Goal: Information Seeking & Learning: Check status

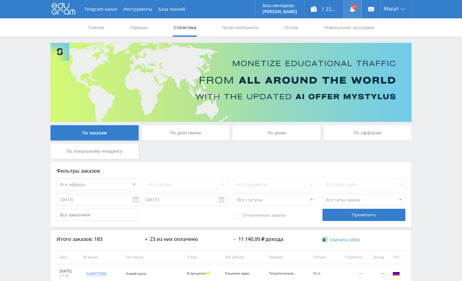
click at [355, 10] on icon at bounding box center [353, 9] width 6 height 6
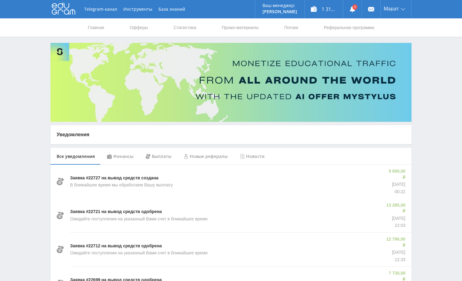
click at [124, 159] on div "Финансы" at bounding box center [120, 156] width 39 height 17
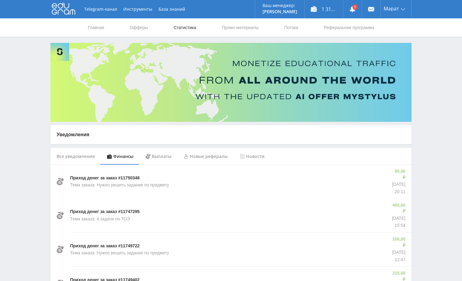
click at [193, 28] on link "Статистика" at bounding box center [185, 27] width 24 height 18
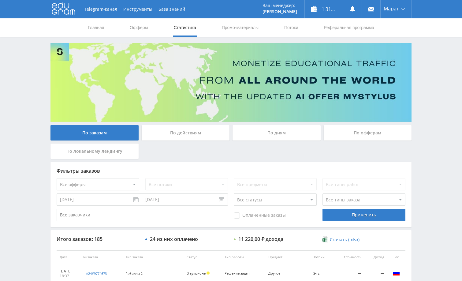
click at [277, 131] on div "По дням" at bounding box center [277, 132] width 88 height 15
click at [0, 0] on input "По дням" at bounding box center [0, 0] width 0 height 0
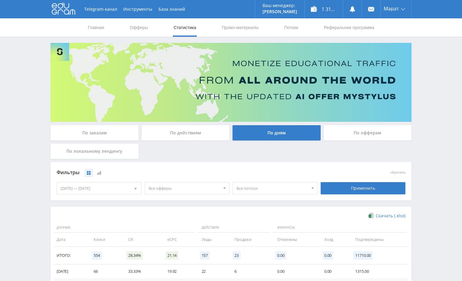
click at [106, 133] on div "По заказам" at bounding box center [95, 132] width 88 height 15
click at [0, 0] on input "По заказам" at bounding box center [0, 0] width 0 height 0
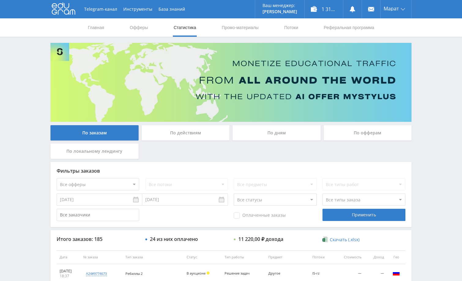
click at [445, 154] on div "Telegram-канал Инструменты База знаний Ваш менеджер: Alex Alex Online @edugram_…" at bounding box center [231, 257] width 462 height 514
click at [443, 151] on div "Telegram-канал Инструменты База знаний Ваш менеджер: Alex Alex Online @edugram_…" at bounding box center [231, 257] width 462 height 514
click at [420, 92] on div "Telegram-канал Инструменты База знаний Ваш менеджер: Alex Alex Online @edugram_…" at bounding box center [231, 257] width 462 height 514
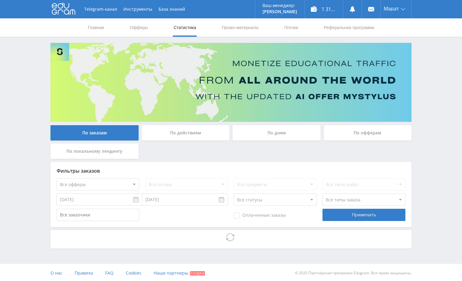
click at [424, 82] on div "Telegram-канал Инструменты База знаний Ваш менеджер: [PERSON_NAME] Alex Online …" at bounding box center [231, 141] width 462 height 282
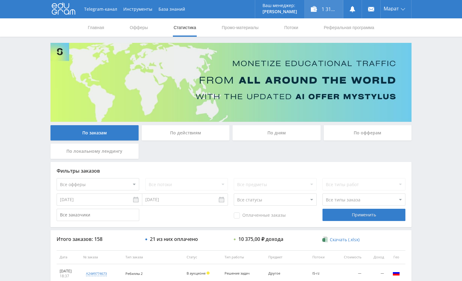
click at [326, 11] on div "1 315,70 ₽" at bounding box center [324, 9] width 38 height 18
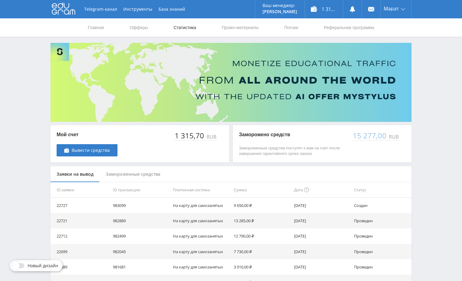
click at [187, 28] on link "Статистика" at bounding box center [185, 27] width 24 height 18
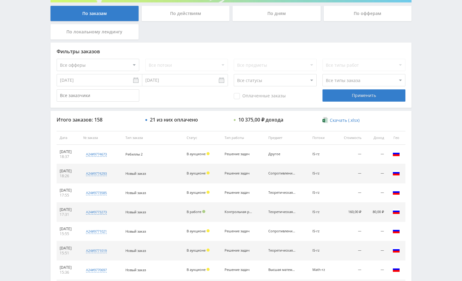
scroll to position [122, 0]
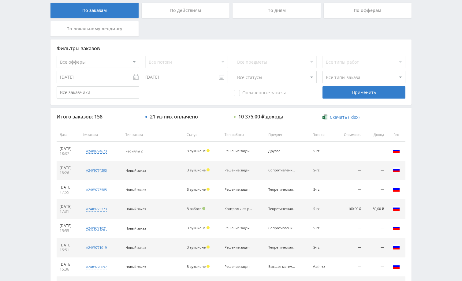
click at [452, 95] on div "Telegram-канал Инструменты База знаний Ваш менеджер: [PERSON_NAME] Alex Online …" at bounding box center [231, 135] width 462 height 514
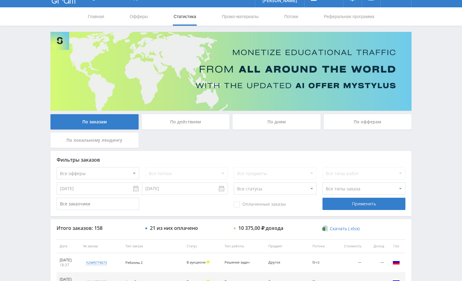
scroll to position [0, 0]
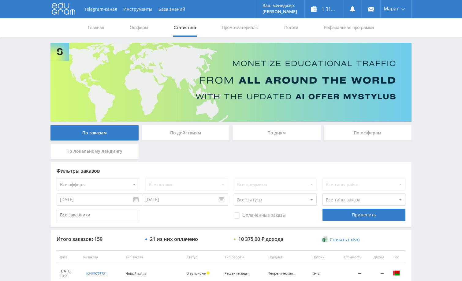
click at [26, 83] on div "Telegram-канал Инструменты База знаний Ваш менеджер: [PERSON_NAME] Alex Online …" at bounding box center [231, 257] width 462 height 514
click at [31, 93] on div "Telegram-канал Инструменты База знаний Ваш менеджер: [PERSON_NAME] Alex Online …" at bounding box center [231, 257] width 462 height 514
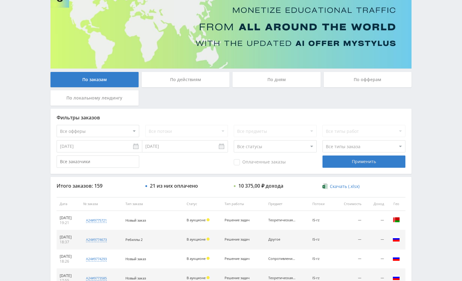
scroll to position [92, 0]
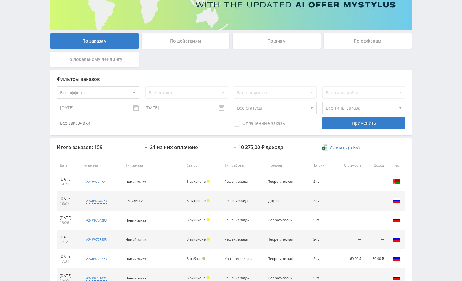
click at [427, 87] on div "Telegram-канал Инструменты База знаний Ваш менеджер: Alex Alex Online @edugram_…" at bounding box center [231, 165] width 462 height 514
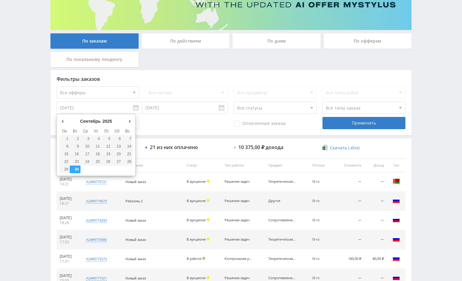
click at [136, 108] on input "[DATE]" at bounding box center [100, 108] width 86 height 12
type input "01.09.2025"
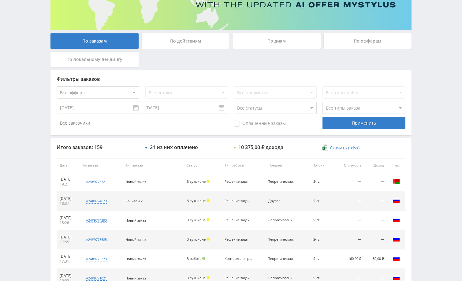
click at [118, 90] on select "Все офферы MyStylus MyStylus - Revshare Кэмп Studybay Автор24 Studybay Brazil А…" at bounding box center [98, 92] width 83 height 12
select select "1"
click at [261, 123] on span "Оплаченные заказы" at bounding box center [260, 124] width 52 height 6
click at [0, 0] on input "Оплаченные заказы" at bounding box center [0, 0] width 0 height 0
click at [334, 109] on select "Все типы заказа [PERSON_NAME] Новый заказ" at bounding box center [364, 108] width 83 height 12
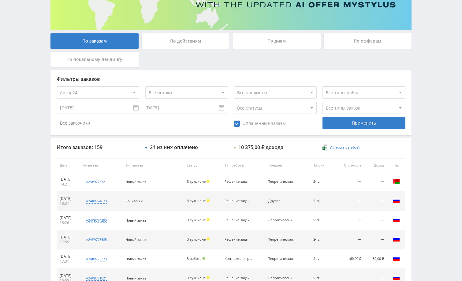
select select "2"
click at [323, 102] on select "Все типы заказа [PERSON_NAME] Новый заказ" at bounding box center [364, 108] width 83 height 12
click at [345, 123] on div "Применить" at bounding box center [364, 123] width 83 height 12
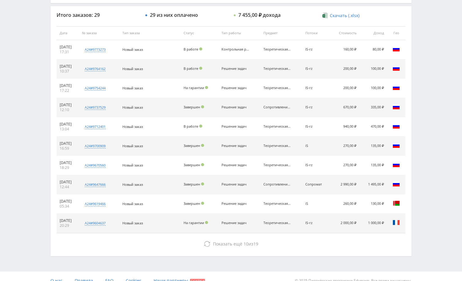
scroll to position [233, 0]
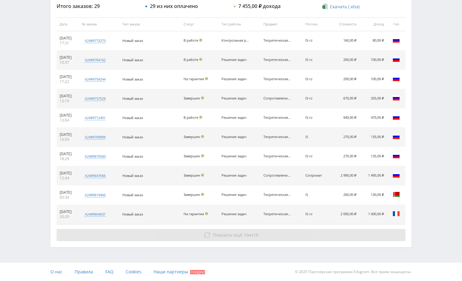
click at [301, 234] on button "Показать ещё 10 из 19" at bounding box center [231, 235] width 349 height 12
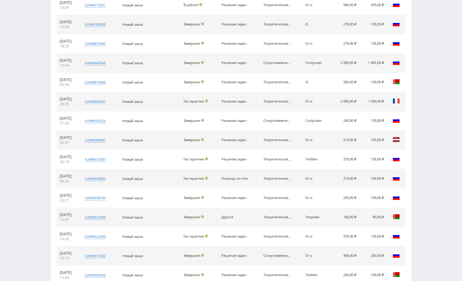
scroll to position [426, 0]
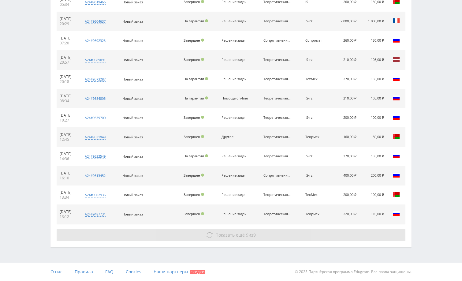
click at [330, 234] on button "Показать ещё 9 из 9" at bounding box center [231, 235] width 349 height 12
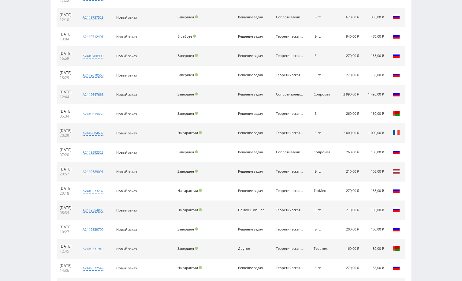
scroll to position [303, 0]
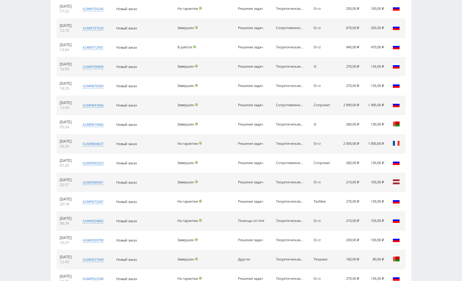
drag, startPoint x: 79, startPoint y: 102, endPoint x: 57, endPoint y: 105, distance: 22.2
click at [57, 105] on td "28.09.2025 12:44" at bounding box center [67, 105] width 20 height 19
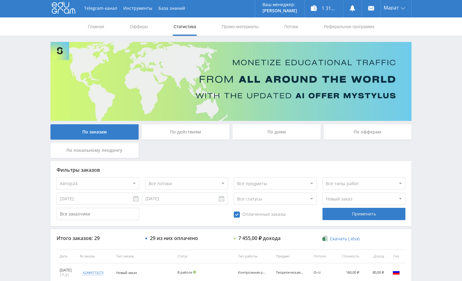
scroll to position [0, 0]
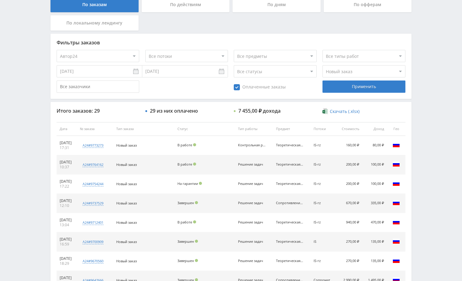
scroll to position [122, 0]
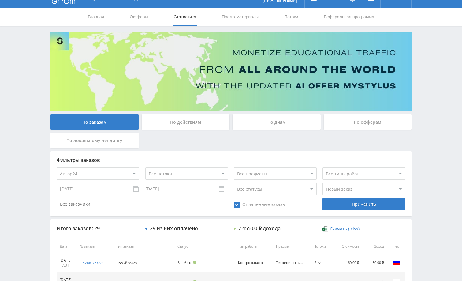
scroll to position [0, 0]
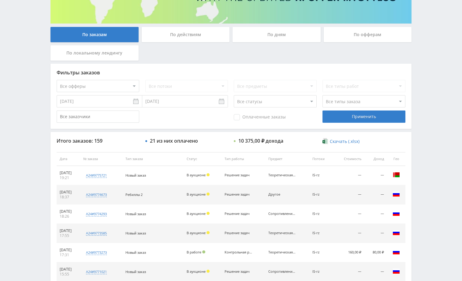
scroll to position [122, 0]
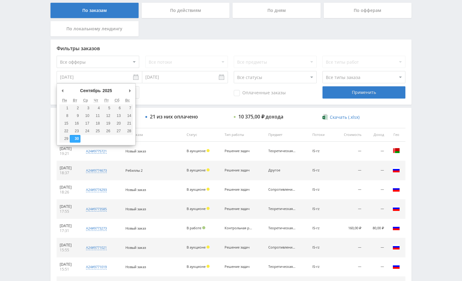
click at [97, 77] on input "[DATE]" at bounding box center [100, 77] width 86 height 12
type input "[DATE]"
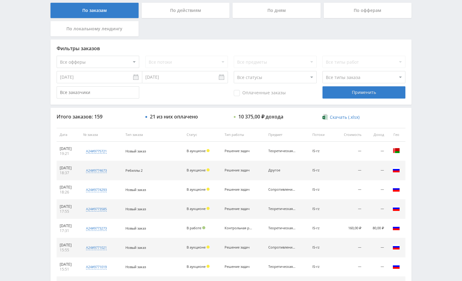
click at [157, 91] on div "Оплаченные заказы Применить" at bounding box center [231, 92] width 349 height 12
click at [341, 76] on select "Все типы заказа [PERSON_NAME] Новый заказ" at bounding box center [364, 77] width 83 height 12
select select "2"
click at [323, 71] on select "Все типы заказа [PERSON_NAME] Новый заказ" at bounding box center [364, 77] width 83 height 12
click at [342, 96] on div "Применить" at bounding box center [364, 92] width 83 height 12
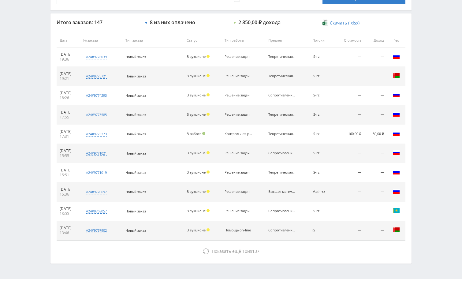
scroll to position [233, 0]
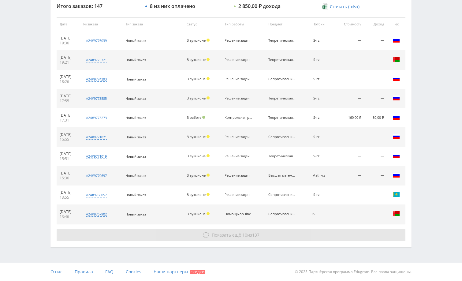
click at [222, 236] on span "Показать ещё" at bounding box center [226, 235] width 29 height 6
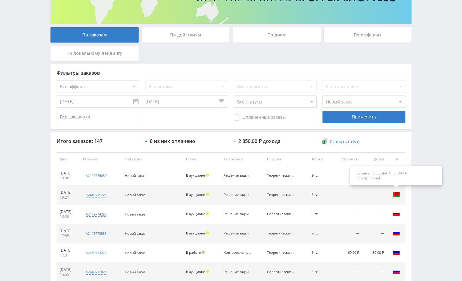
scroll to position [89, 0]
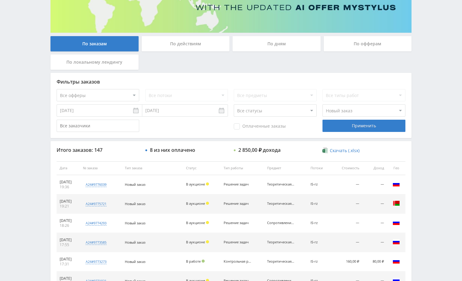
click at [422, 140] on div "Telegram-канал Инструменты База знаний Ваш менеджер: Alex Alex Online @edugram_…" at bounding box center [231, 264] width 462 height 707
click at [428, 139] on div "Telegram-канал Инструменты База знаний Ваш менеджер: Alex Alex Online @edugram_…" at bounding box center [231, 264] width 462 height 707
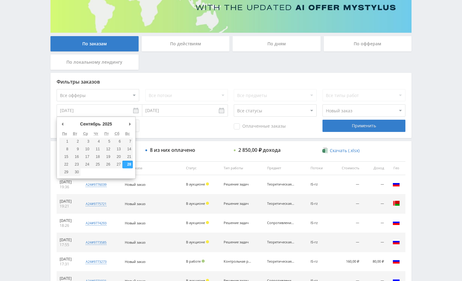
click at [91, 110] on input "[DATE]" at bounding box center [100, 110] width 86 height 12
type input "01.09.2025"
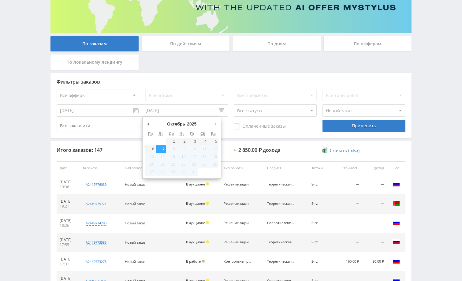
click at [185, 111] on input "[DATE]" at bounding box center [185, 110] width 86 height 12
type input "27.09.2025"
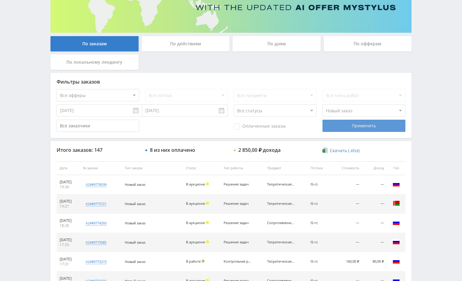
click at [355, 126] on div "Применить" at bounding box center [364, 126] width 83 height 12
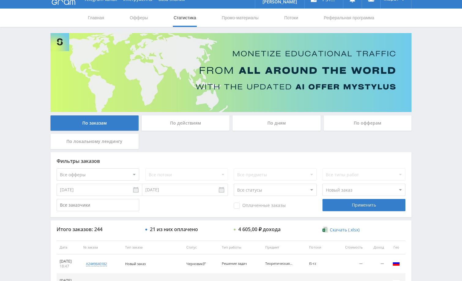
scroll to position [0, 0]
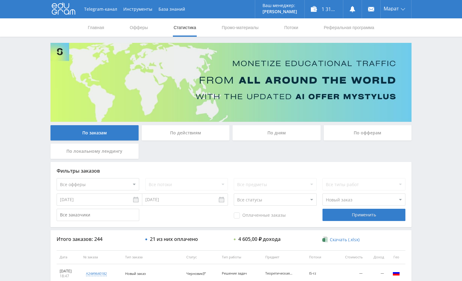
click at [433, 166] on div "Telegram-канал Инструменты База знаний Ваш менеджер: Alex Alex Online @edugram_…" at bounding box center [231, 257] width 462 height 514
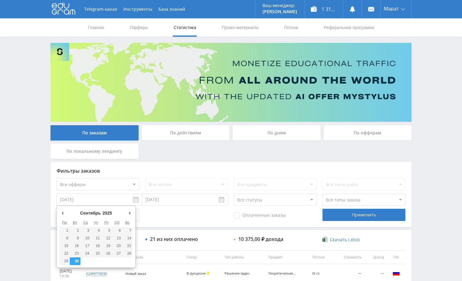
click at [104, 198] on input "[DATE]" at bounding box center [100, 199] width 86 height 12
type input "[DATE]"
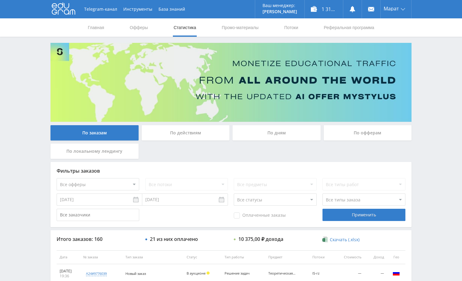
click at [329, 201] on select "Все типы заказа [PERSON_NAME] Новый заказ" at bounding box center [364, 199] width 83 height 12
select select "2"
click at [323, 193] on select "Все типы заказа Ребилл Новый заказ" at bounding box center [364, 199] width 83 height 12
click at [339, 214] on div "Применить" at bounding box center [364, 215] width 83 height 12
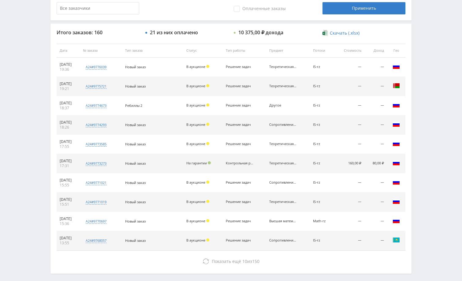
scroll to position [214, 0]
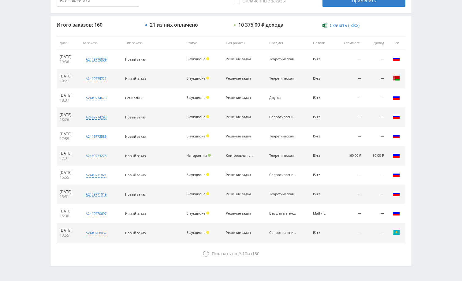
click at [430, 81] on div "Telegram-канал Инструменты База знаний Ваш менеджер: [PERSON_NAME] Online @edug…" at bounding box center [231, 43] width 462 height 514
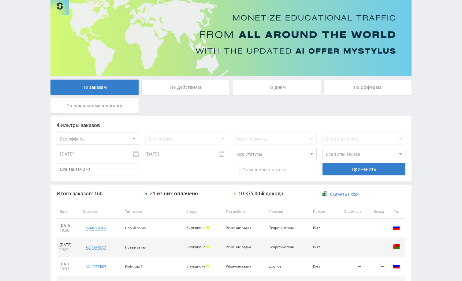
scroll to position [31, 0]
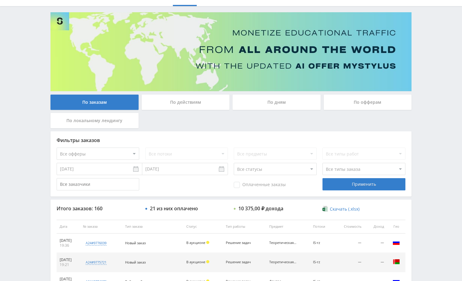
click at [433, 103] on div "Telegram-канал Инструменты База знаний Ваш менеджер: Alex Alex Online @edugram_…" at bounding box center [231, 226] width 462 height 514
click at [433, 99] on div "Telegram-канал Инструменты База знаний Ваш менеджер: Alex Alex Online @edugram_…" at bounding box center [231, 226] width 462 height 514
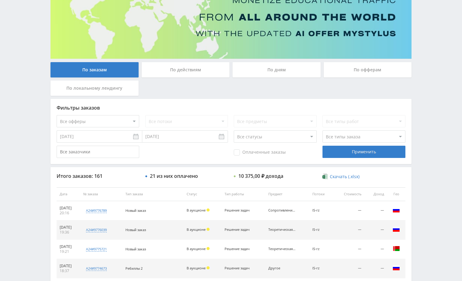
scroll to position [92, 0]
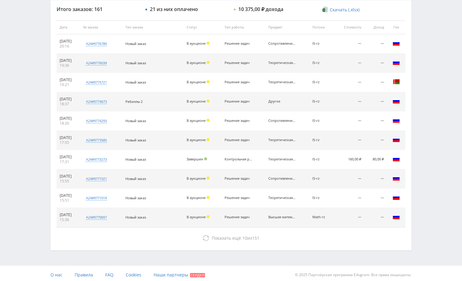
scroll to position [233, 0]
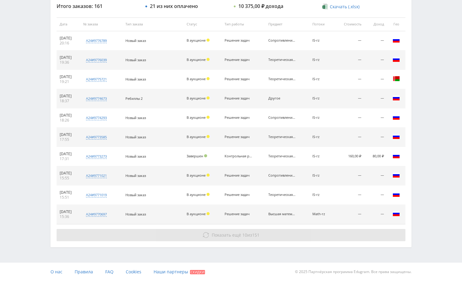
click at [197, 235] on button "Показать ещё 10 из 151" at bounding box center [231, 235] width 349 height 12
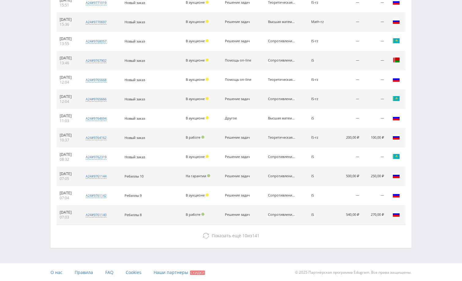
scroll to position [426, 0]
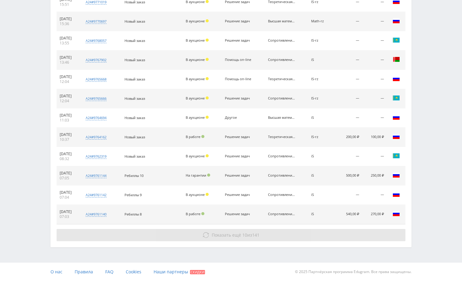
click at [205, 237] on icon at bounding box center [206, 235] width 6 height 6
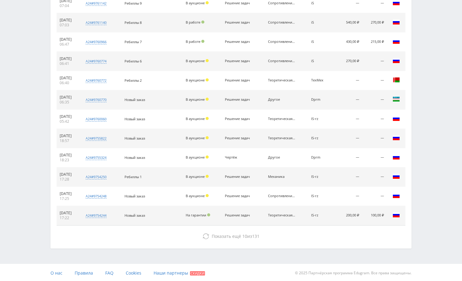
scroll to position [619, 0]
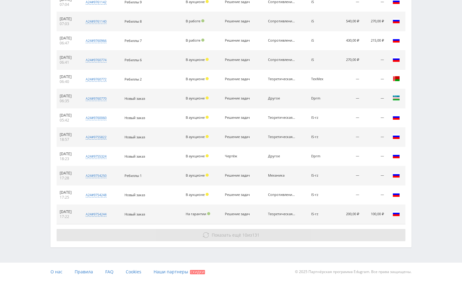
click at [240, 232] on span "Показать ещё 10 из 131" at bounding box center [236, 235] width 48 height 6
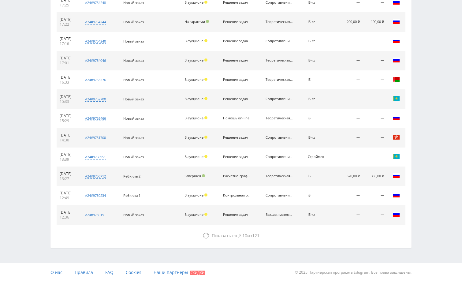
scroll to position [812, 0]
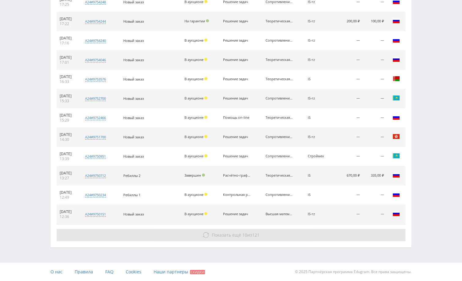
click at [242, 234] on span "10" at bounding box center [244, 235] width 5 height 6
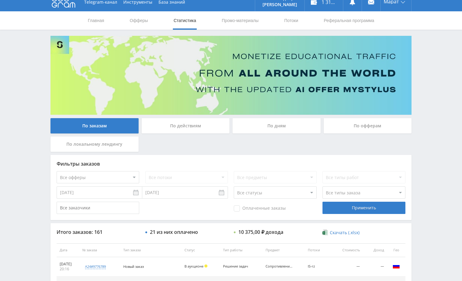
scroll to position [0, 0]
